Goal: Navigation & Orientation: Find specific page/section

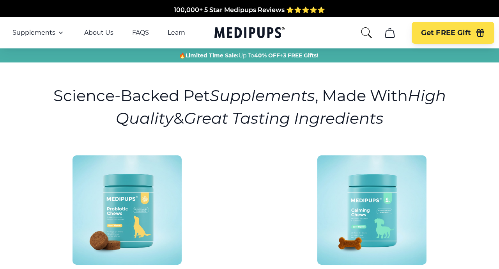
click at [390, 34] on icon "cart" at bounding box center [390, 33] width 12 height 12
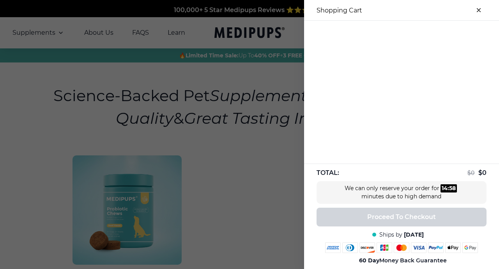
click at [480, 10] on icon "close-cart" at bounding box center [479, 10] width 3 height 3
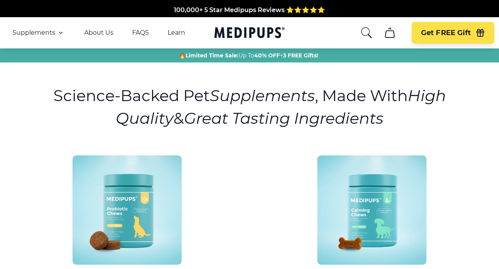
click at [255, 30] on icon "Medipups" at bounding box center [248, 32] width 67 height 11
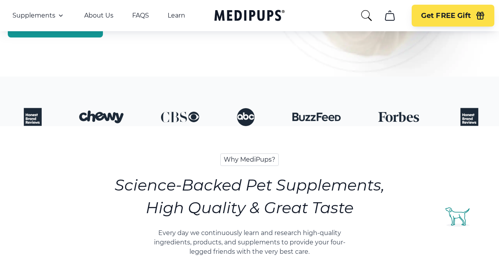
scroll to position [211, 0]
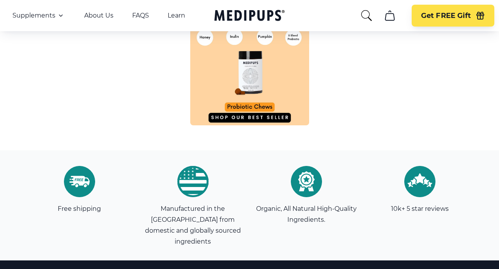
scroll to position [2504, 0]
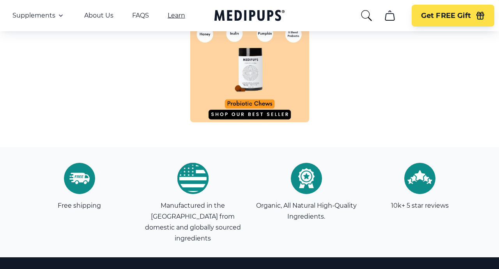
click at [180, 18] on link "Learn" at bounding box center [177, 16] width 18 height 8
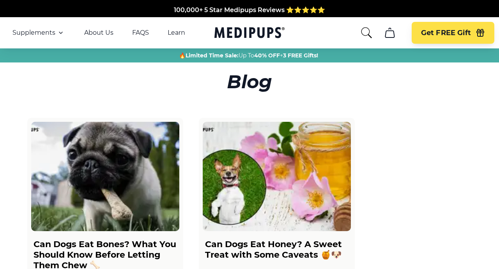
click at [244, 32] on icon "Medipups" at bounding box center [250, 32] width 70 height 14
